Goal: Transaction & Acquisition: Purchase product/service

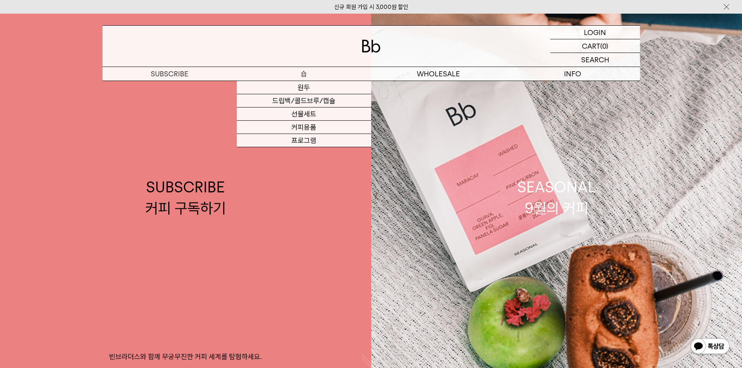
click at [299, 75] on p "숍" at bounding box center [304, 74] width 134 height 14
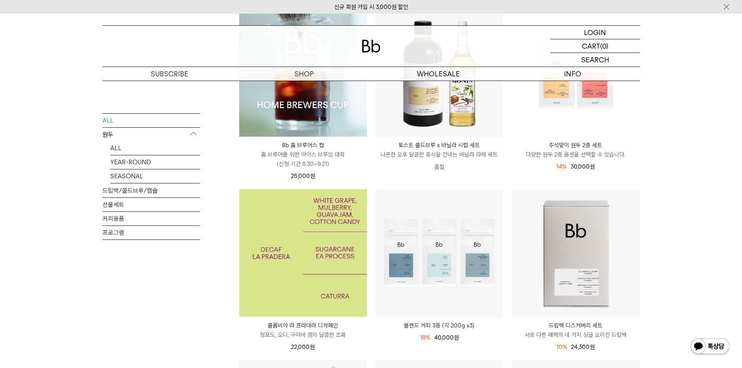
scroll to position [195, 0]
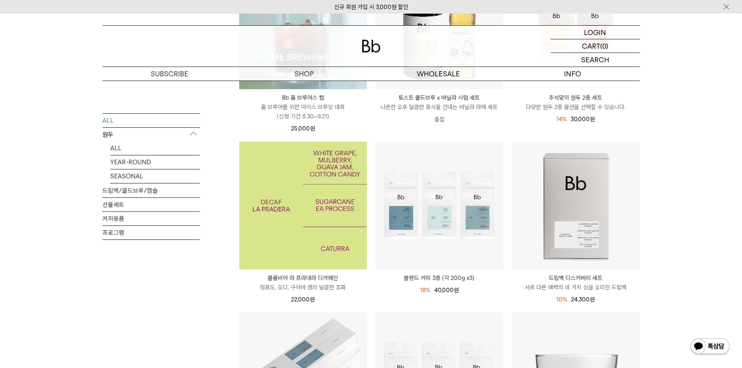
click at [328, 202] on img at bounding box center [303, 206] width 128 height 128
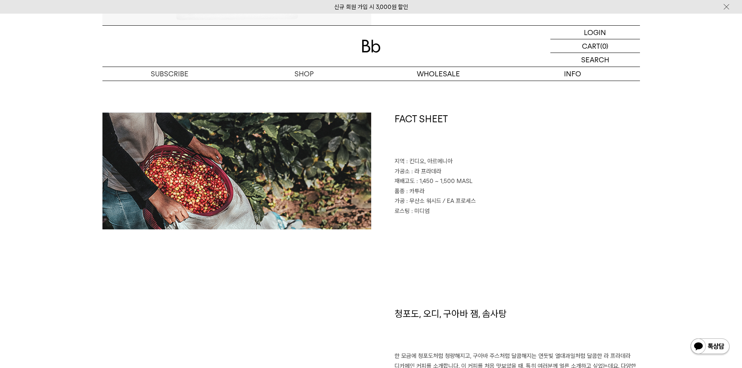
scroll to position [312, 0]
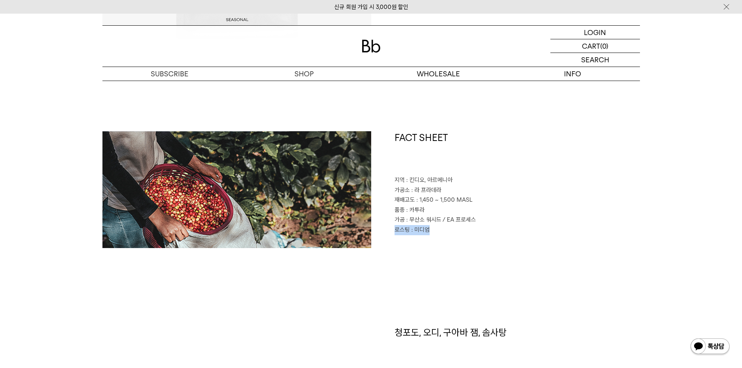
drag, startPoint x: 432, startPoint y: 229, endPoint x: 387, endPoint y: 228, distance: 44.4
click at [387, 228] on div "FACT SHEET 지역 : [GEOGRAPHIC_DATA], [GEOGRAPHIC_DATA] 가공소 : 라 프라데라 재배고도 : 1,450 …" at bounding box center [505, 189] width 269 height 117
